Goal: Participate in discussion: Engage in conversation with other users on a specific topic

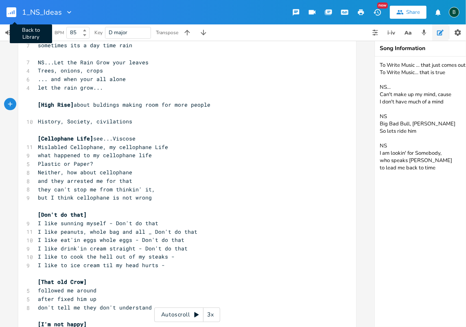
click at [11, 14] on rect "button" at bounding box center [12, 12] width 10 height 10
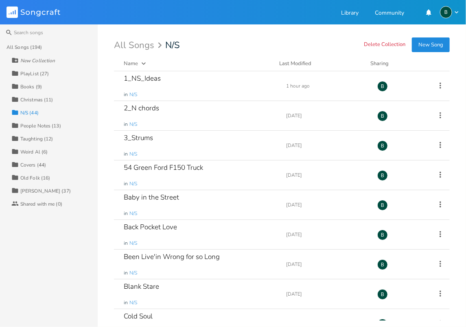
click at [38, 190] on div "[PERSON_NAME] (37)" at bounding box center [45, 190] width 50 height 5
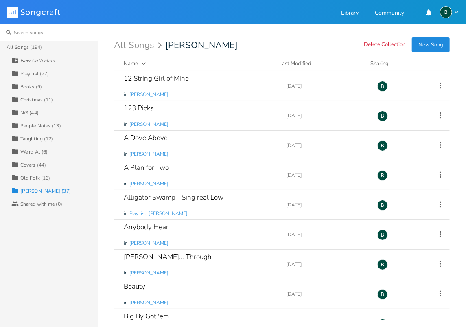
click at [31, 31] on input at bounding box center [49, 32] width 98 height 16
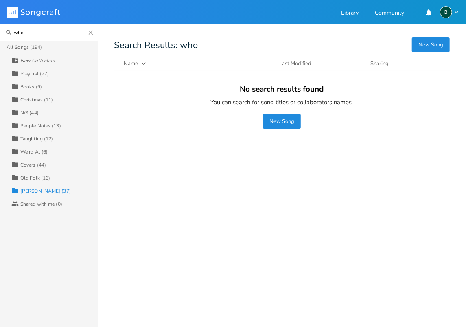
drag, startPoint x: 31, startPoint y: 33, endPoint x: -2, endPoint y: 36, distance: 33.1
click at [0, 36] on html "Songcraft Library Community B who Search Close All Songs (194) New Collection C…" at bounding box center [233, 163] width 466 height 327
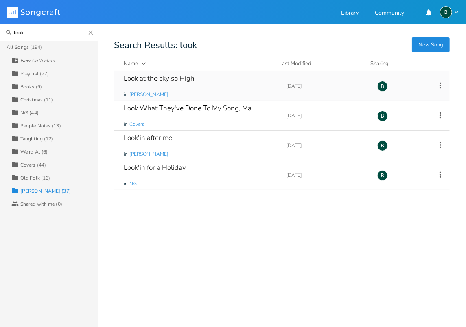
type input "look"
click at [177, 82] on div "Look at the sky so High" at bounding box center [159, 78] width 71 height 7
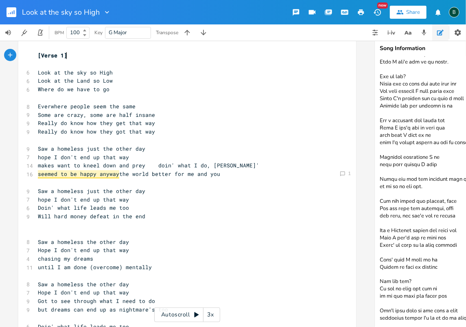
scroll to position [491, 0]
click at [463, 315] on textarea at bounding box center [456, 192] width 163 height 270
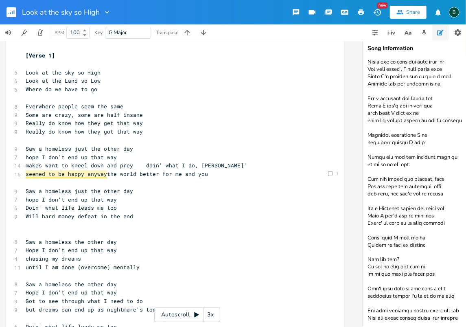
scroll to position [516, 0]
click at [389, 311] on textarea at bounding box center [443, 192] width 163 height 270
click at [429, 310] on textarea at bounding box center [443, 192] width 163 height 270
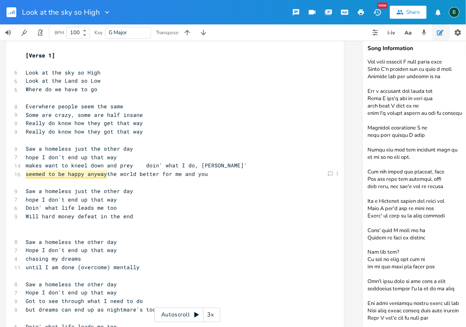
scroll to position [523, 0]
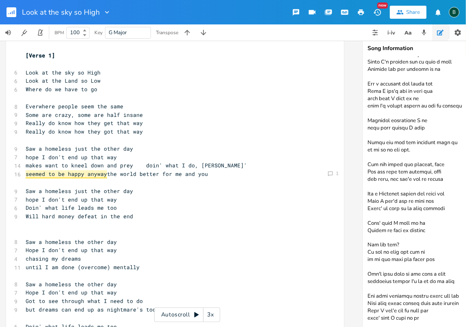
click at [376, 316] on textarea at bounding box center [443, 192] width 163 height 270
click at [421, 318] on textarea at bounding box center [443, 192] width 163 height 270
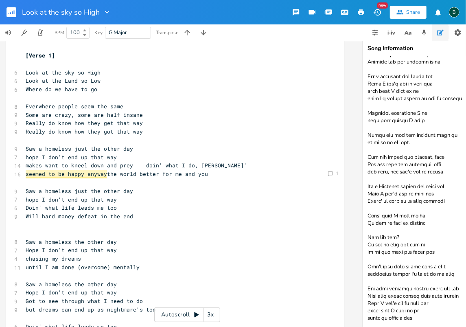
click at [384, 317] on textarea at bounding box center [443, 192] width 163 height 270
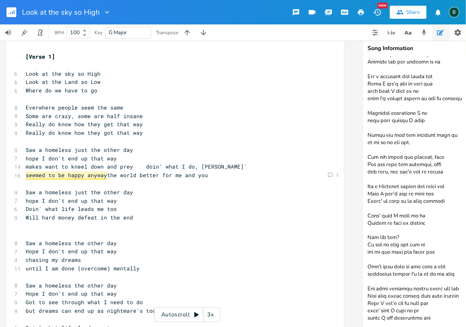
scroll to position [0, 0]
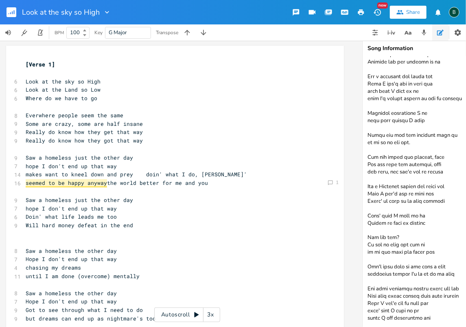
type textarea "Lor ipsu dolors amet co adi "Eli sed doe?" te Incidi utl "Etd ma-al?" (enimadmi…"
click at [241, 183] on pre "seemed to be happy anyway the world better for me and you" at bounding box center [171, 183] width 294 height 9
